Goal: Task Accomplishment & Management: Manage account settings

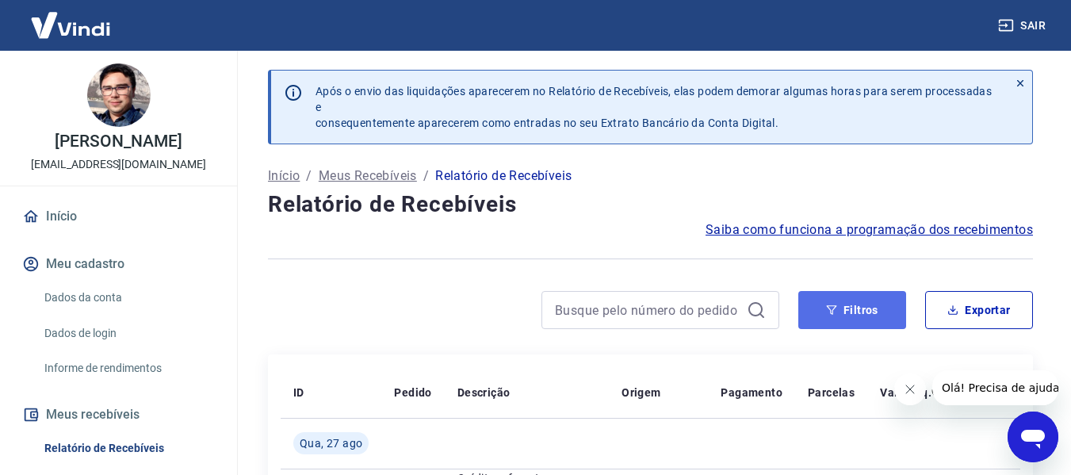
click at [854, 312] on button "Filtros" at bounding box center [852, 310] width 108 height 38
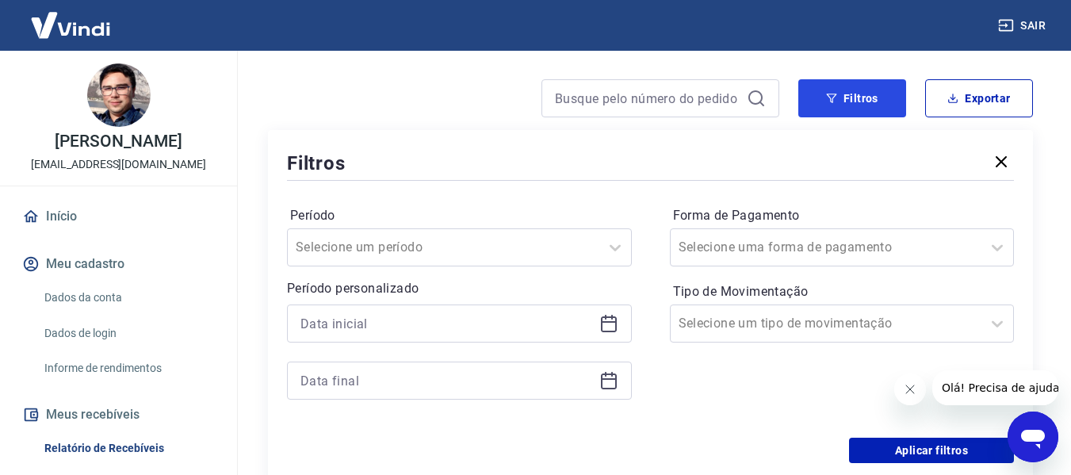
scroll to position [238, 0]
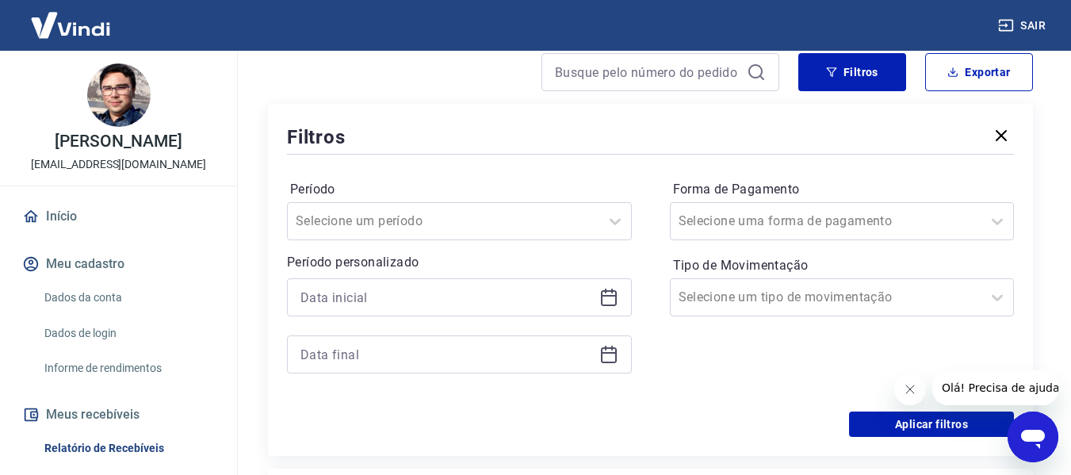
click at [616, 297] on icon at bounding box center [609, 298] width 16 height 16
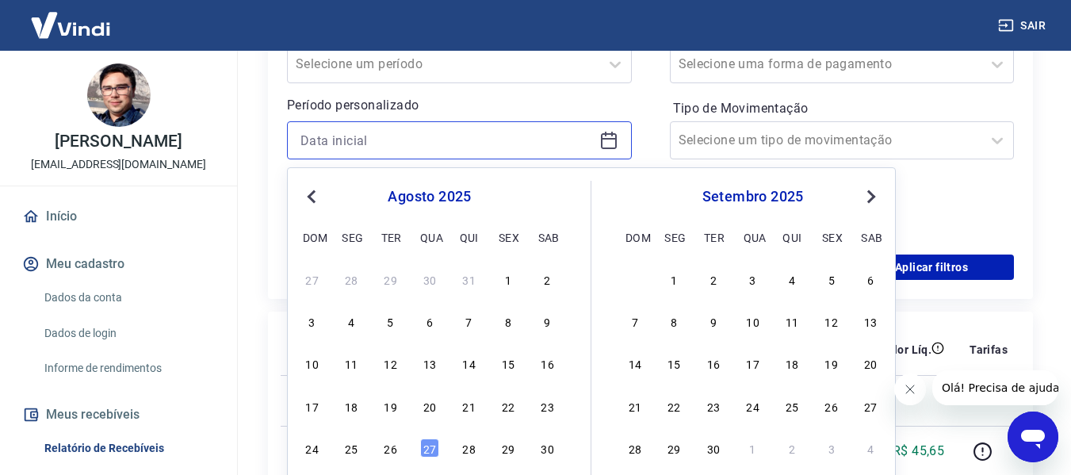
scroll to position [396, 0]
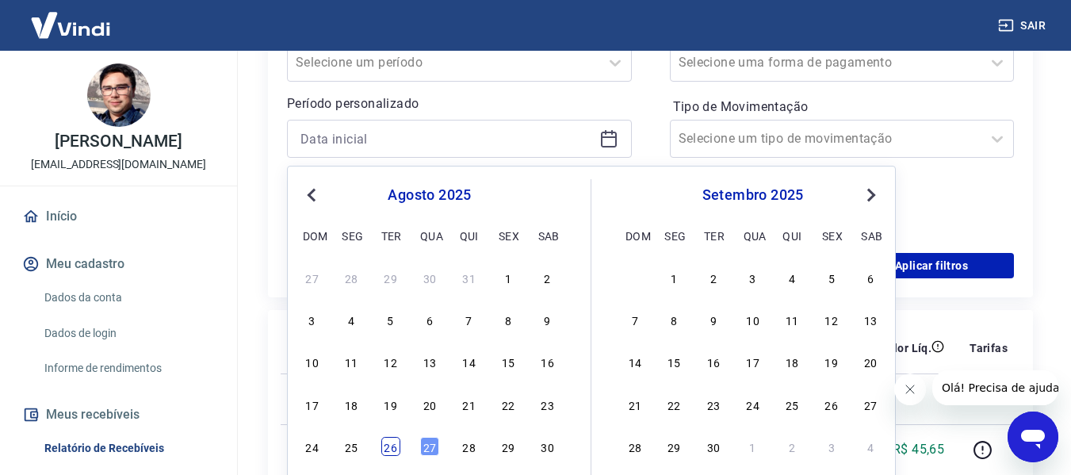
click at [385, 448] on div "26" at bounding box center [390, 446] width 19 height 19
type input "[DATE]"
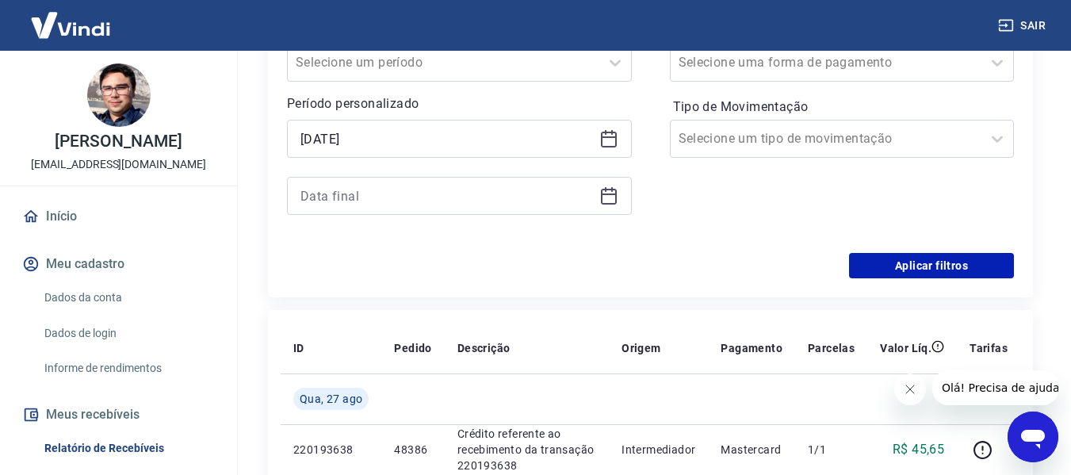
click at [611, 194] on icon at bounding box center [609, 194] width 16 height 2
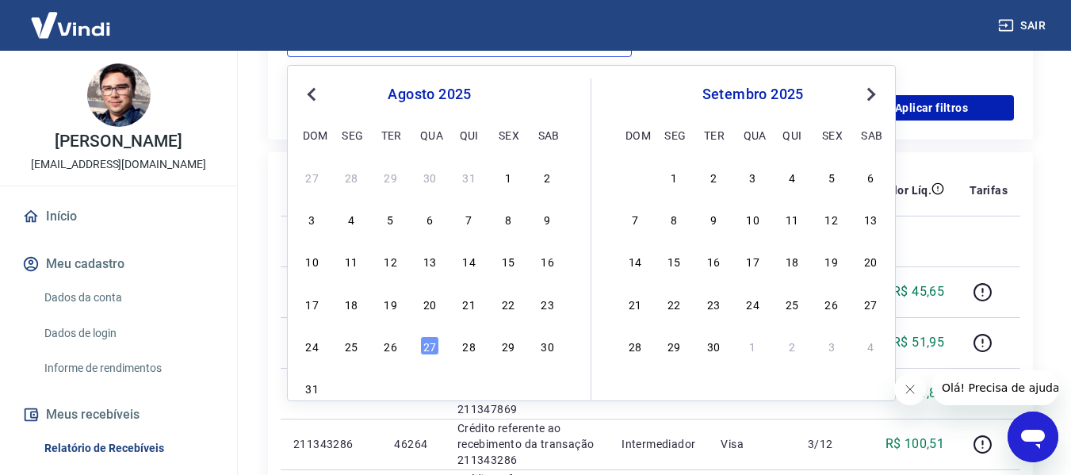
scroll to position [555, 0]
click at [430, 344] on div "27" at bounding box center [429, 344] width 19 height 19
type input "[DATE]"
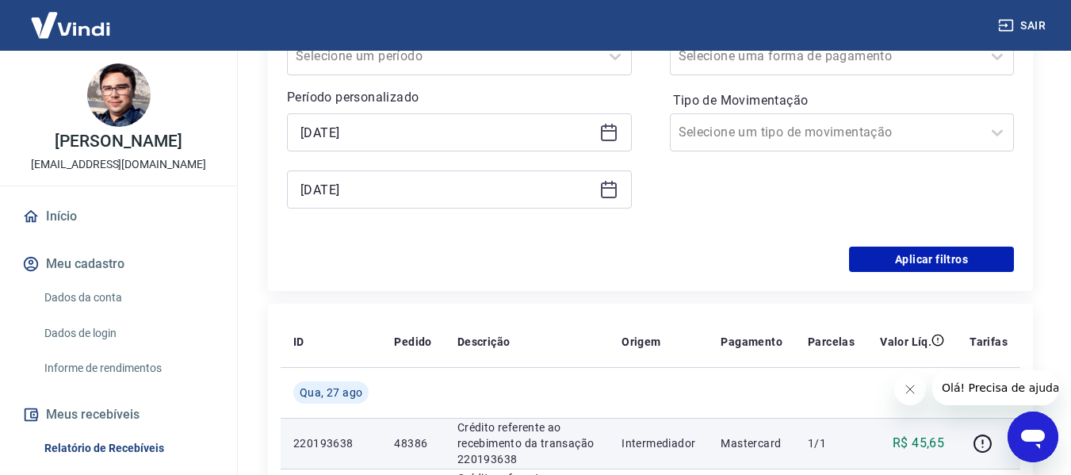
scroll to position [396, 0]
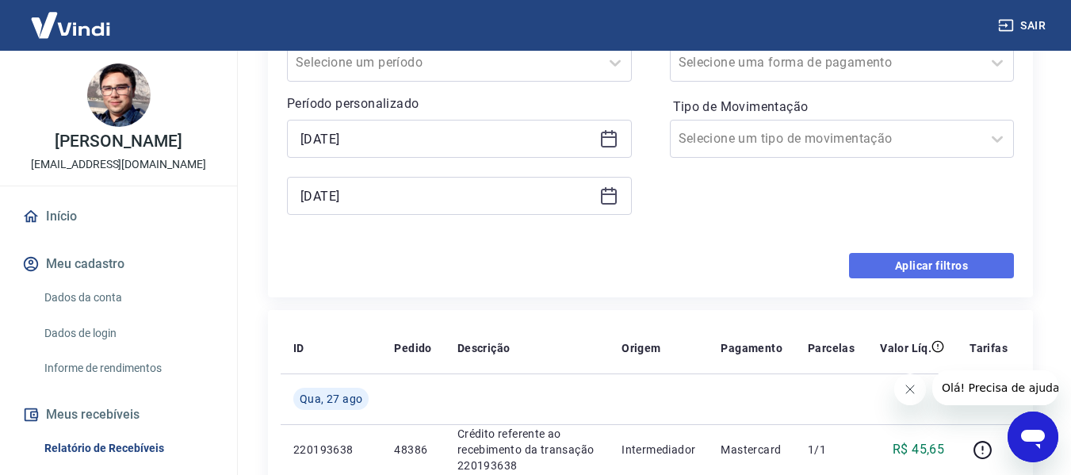
click at [919, 264] on button "Aplicar filtros" at bounding box center [931, 265] width 165 height 25
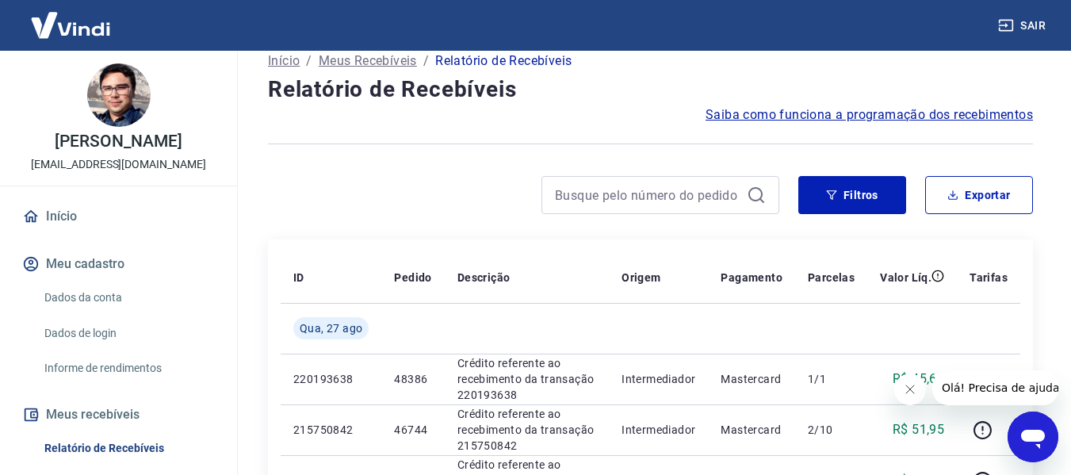
scroll to position [159, 0]
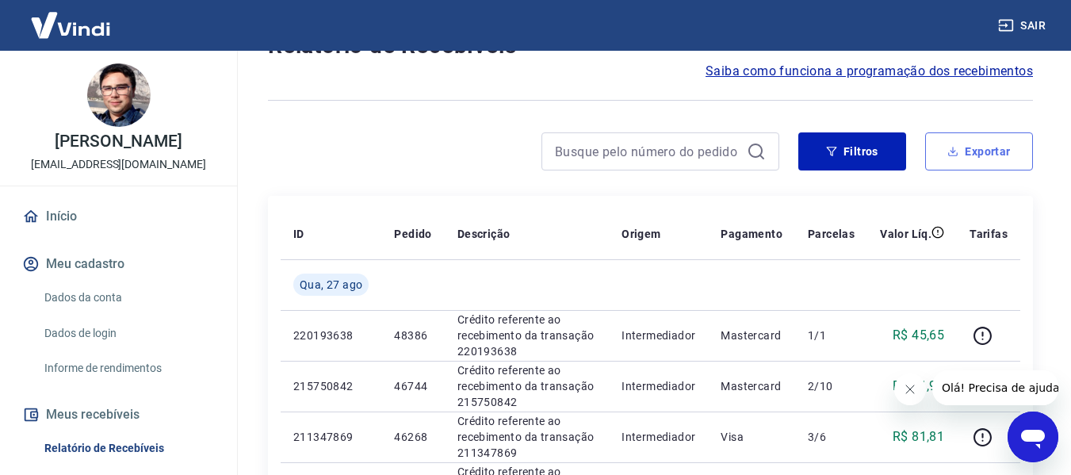
click at [994, 148] on button "Exportar" at bounding box center [979, 151] width 108 height 38
type input "[DATE]"
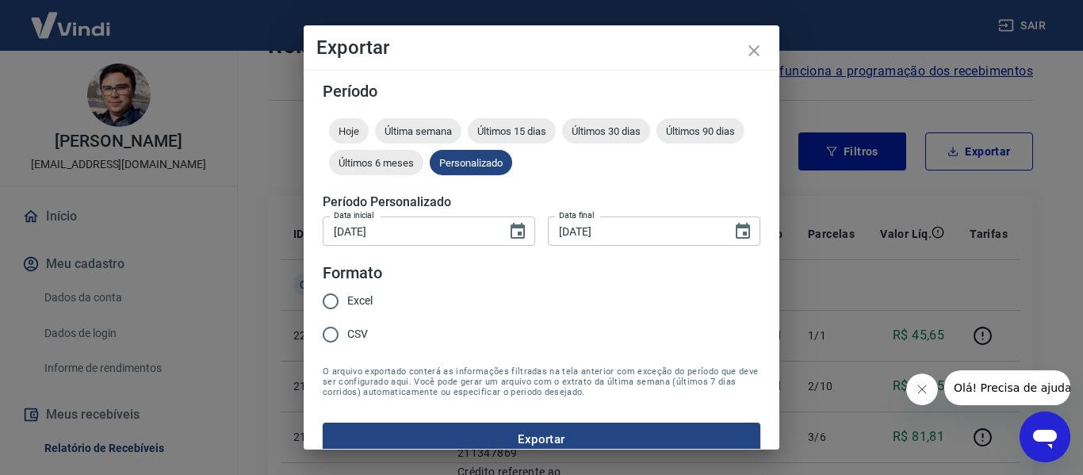
click at [370, 301] on span "Excel" at bounding box center [359, 300] width 25 height 17
click at [347, 301] on input "Excel" at bounding box center [330, 301] width 33 height 33
radio input "true"
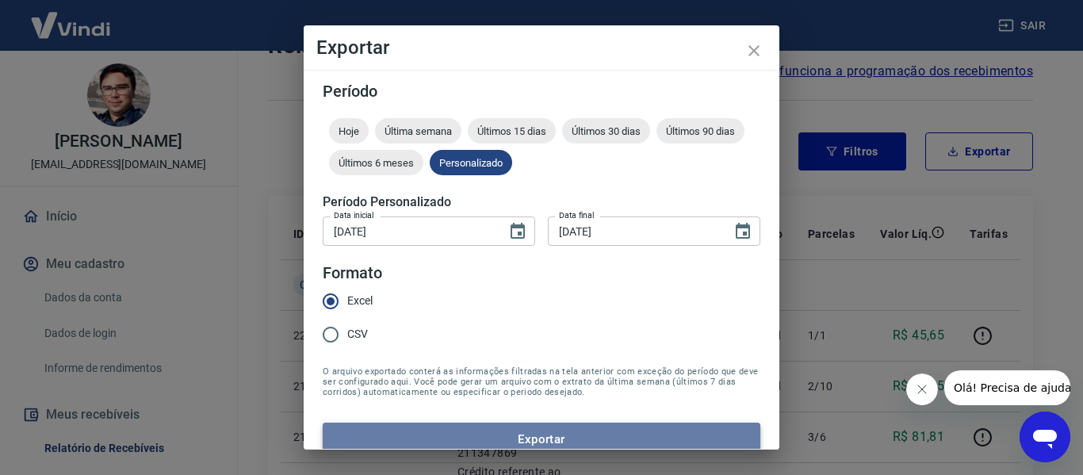
click at [594, 434] on button "Exportar" at bounding box center [542, 438] width 438 height 33
